Goal: Task Accomplishment & Management: Use online tool/utility

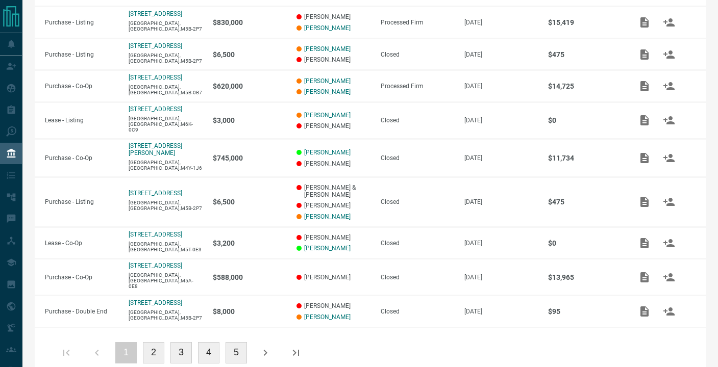
scroll to position [246, 0]
click at [156, 343] on button "2" at bounding box center [153, 353] width 21 height 21
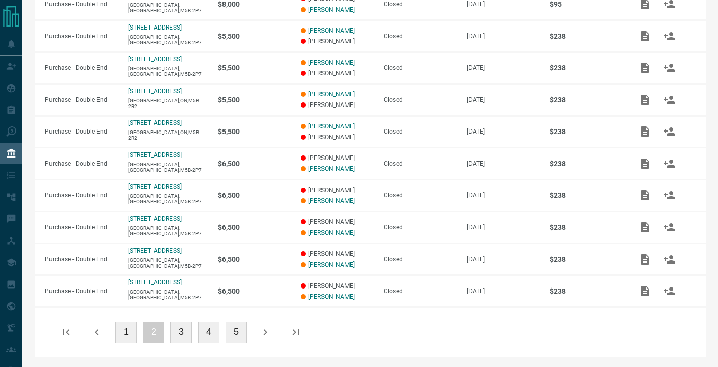
scroll to position [235, 0]
click at [175, 333] on button "3" at bounding box center [180, 332] width 21 height 21
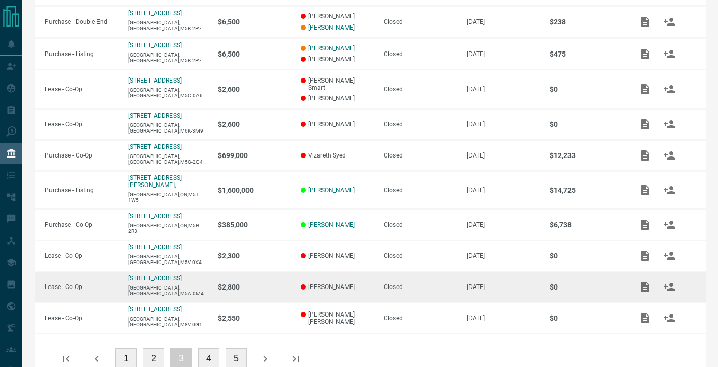
scroll to position [213, 0]
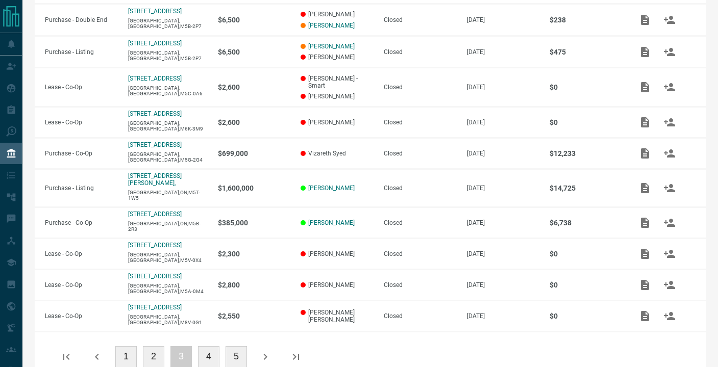
click at [210, 346] on button "4" at bounding box center [208, 356] width 21 height 21
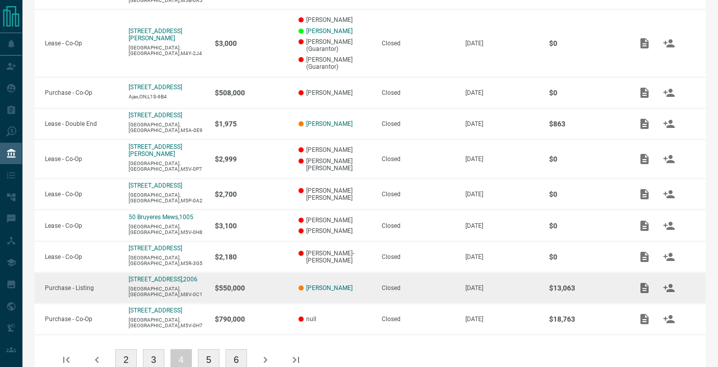
scroll to position [237, 0]
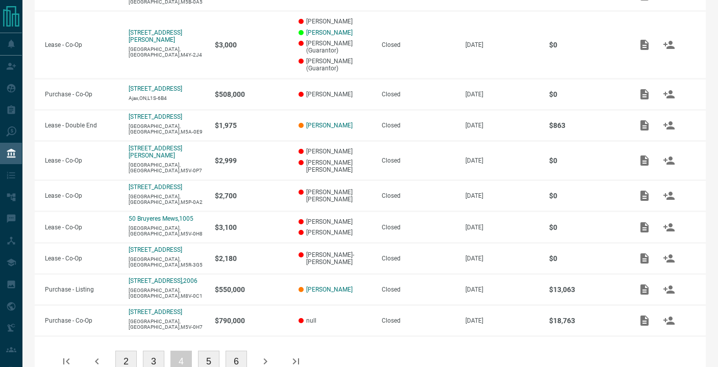
click at [213, 355] on button "5" at bounding box center [208, 361] width 21 height 21
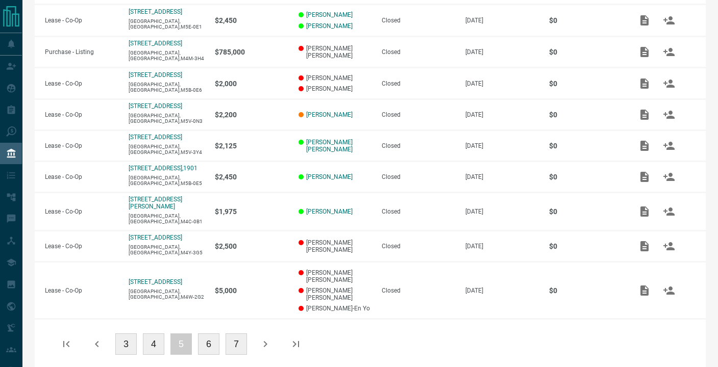
scroll to position [243, 0]
click at [205, 334] on button "6" at bounding box center [208, 344] width 21 height 21
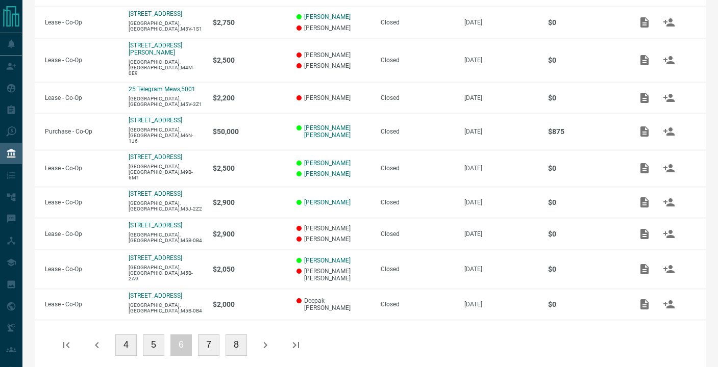
scroll to position [246, 0]
click at [214, 335] on button "7" at bounding box center [208, 345] width 21 height 21
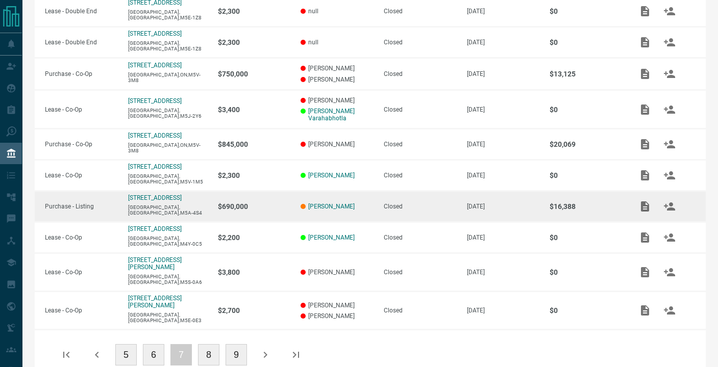
scroll to position [221, 0]
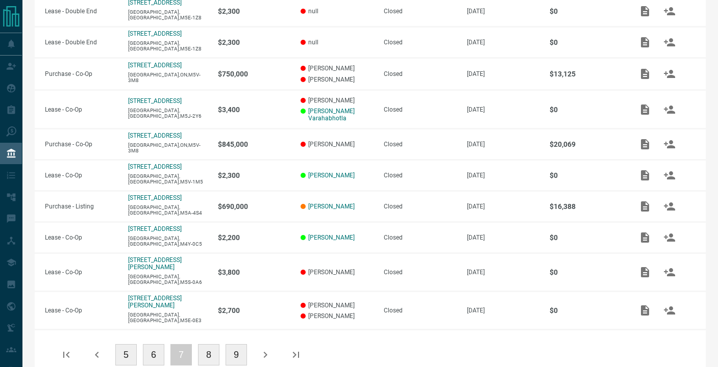
click at [206, 344] on button "8" at bounding box center [208, 354] width 21 height 21
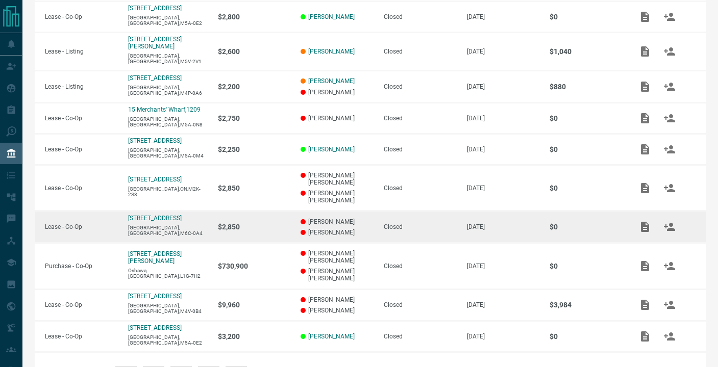
scroll to position [213, 0]
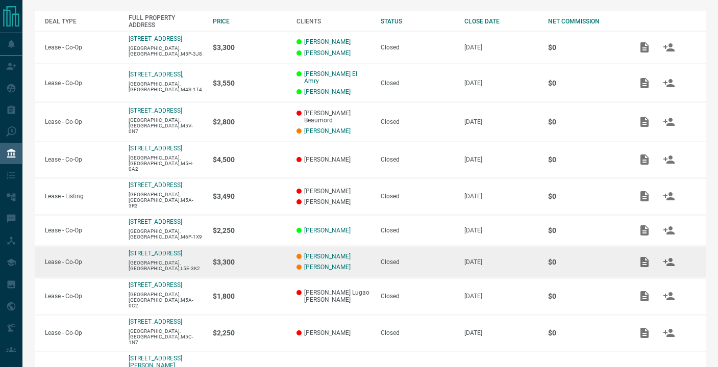
scroll to position [186, 0]
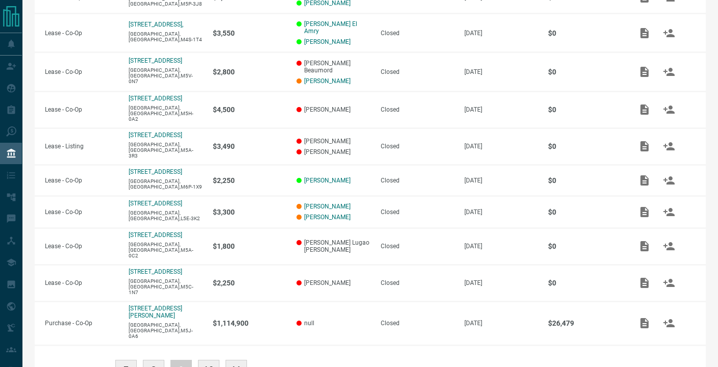
click at [215, 360] on button "10" at bounding box center [208, 370] width 21 height 21
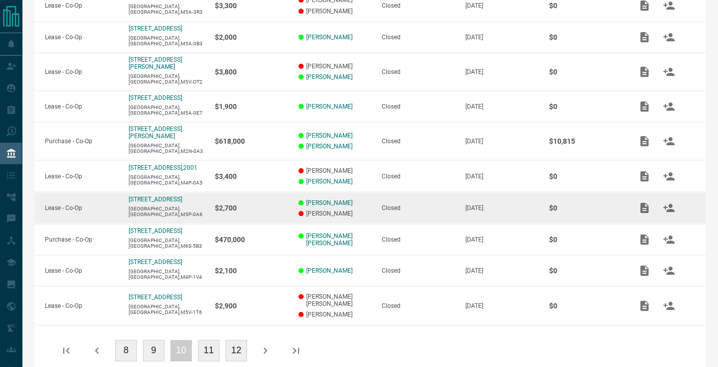
scroll to position [224, 0]
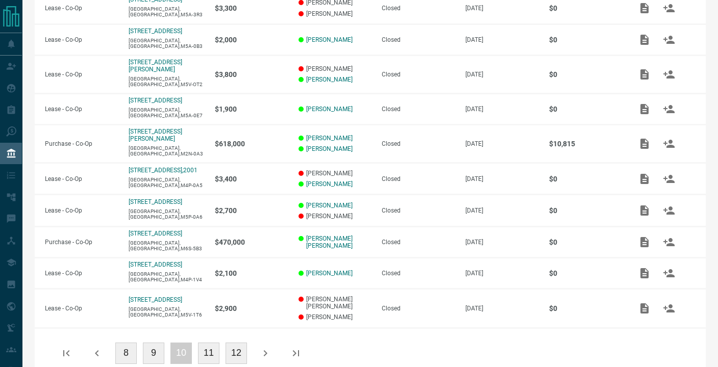
click at [181, 343] on button "10" at bounding box center [180, 353] width 21 height 21
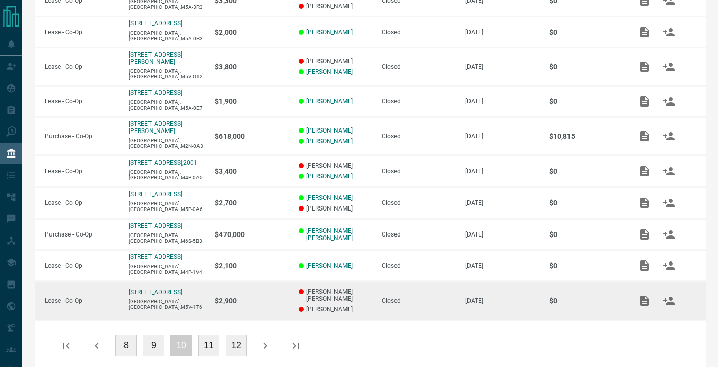
scroll to position [232, 0]
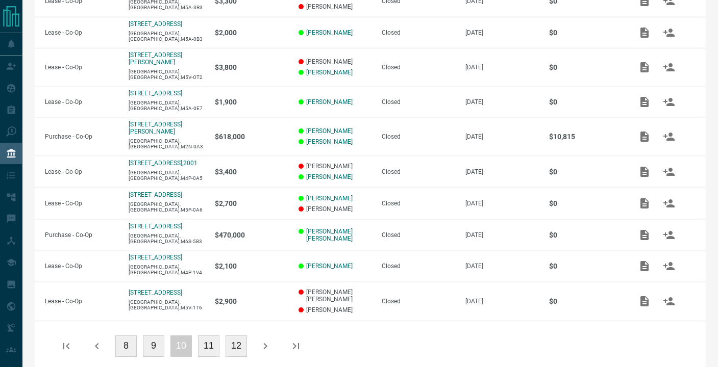
click at [213, 336] on button "11" at bounding box center [208, 346] width 21 height 21
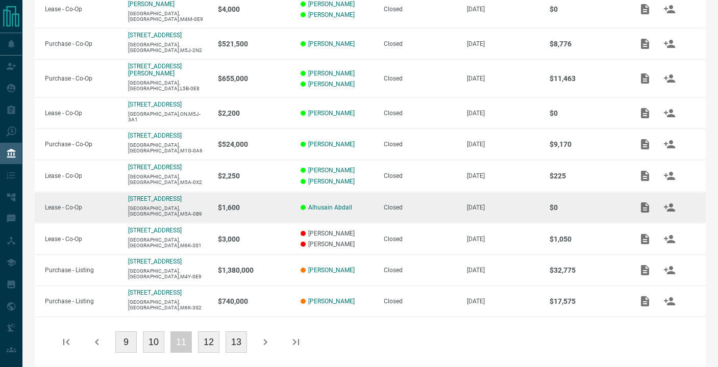
scroll to position [225, 0]
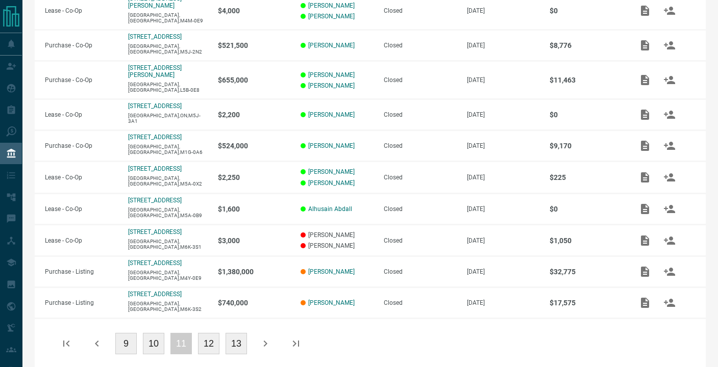
click at [207, 333] on button "12" at bounding box center [208, 343] width 21 height 21
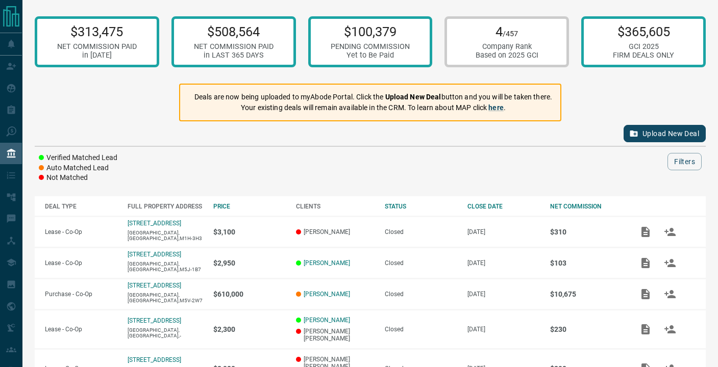
scroll to position [0, 0]
click at [497, 107] on link "here" at bounding box center [495, 108] width 15 height 8
click at [665, 128] on button "Upload New Deal" at bounding box center [664, 133] width 82 height 17
